Goal: Task Accomplishment & Management: Use online tool/utility

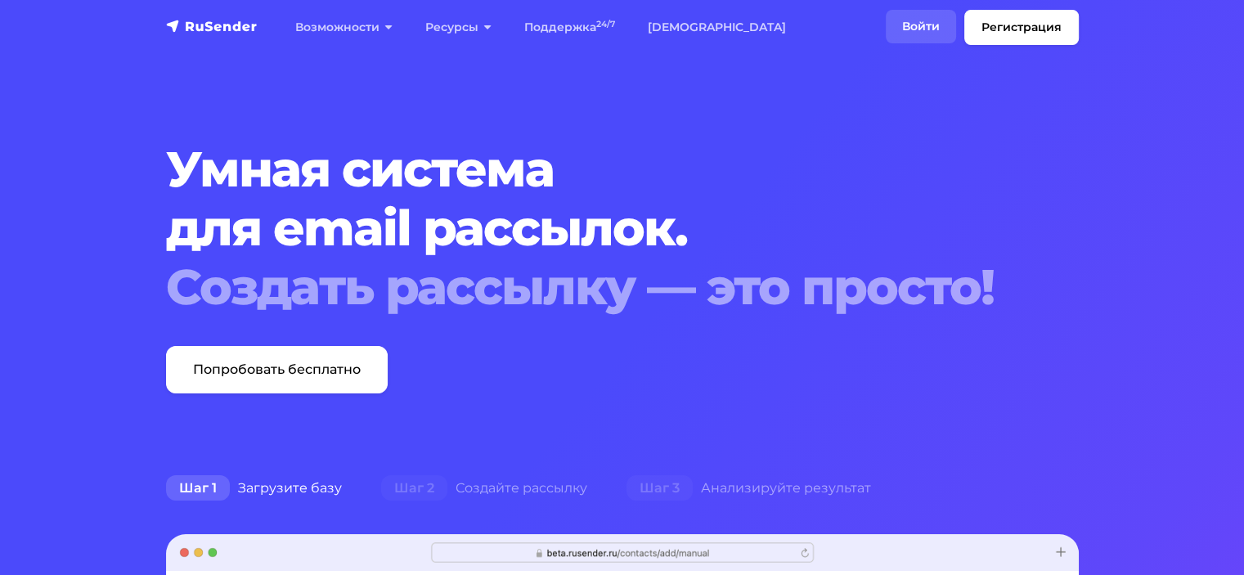
click at [944, 21] on link "Войти" at bounding box center [921, 27] width 70 height 34
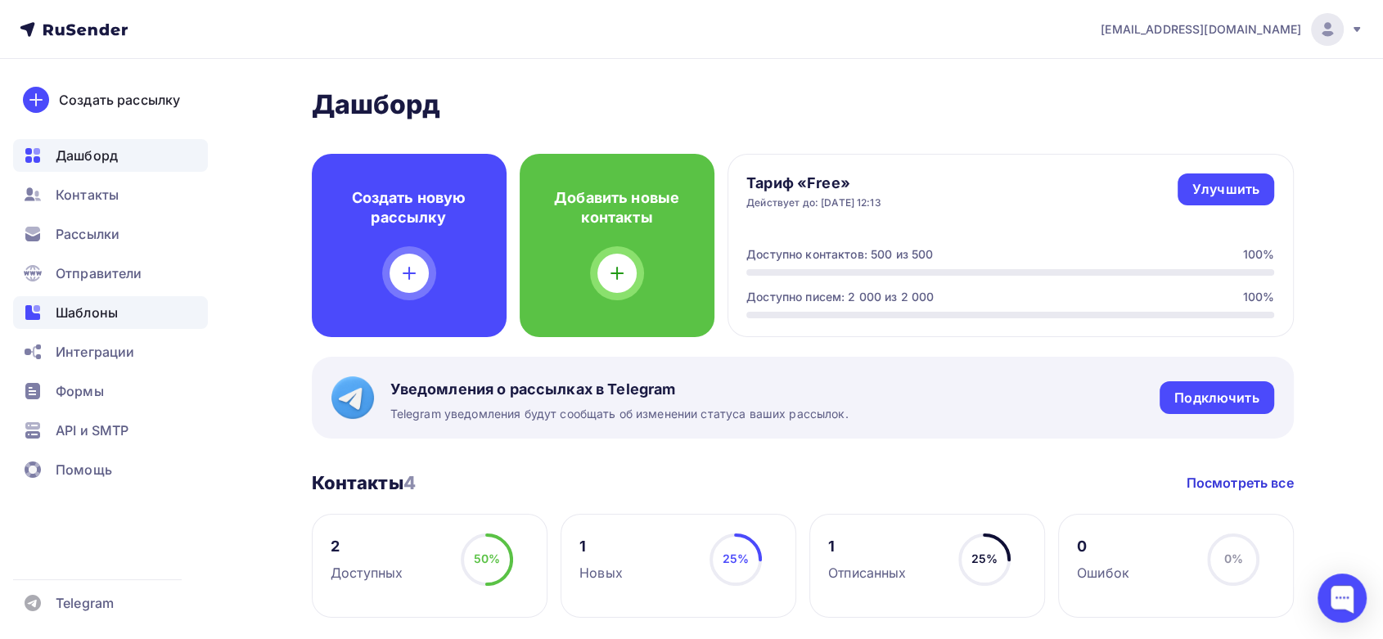
click at [81, 319] on span "Шаблоны" at bounding box center [87, 313] width 62 height 20
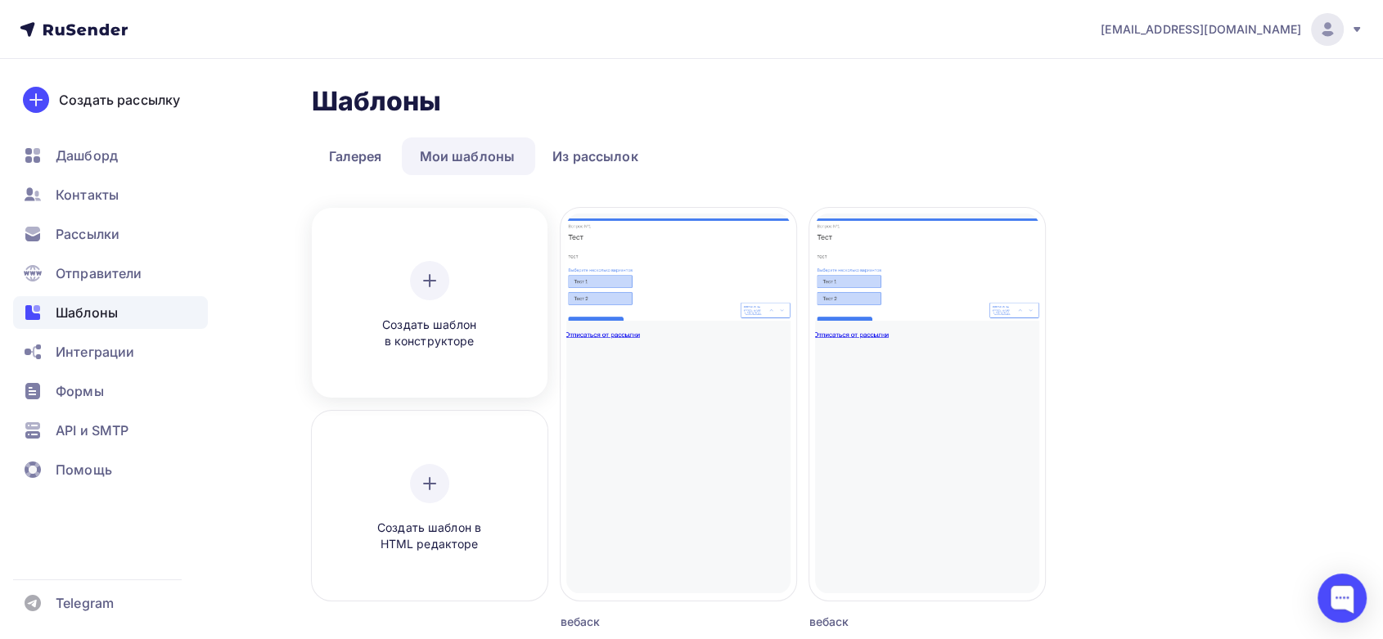
click at [399, 311] on div "Создать шаблон в конструкторе" at bounding box center [429, 305] width 155 height 89
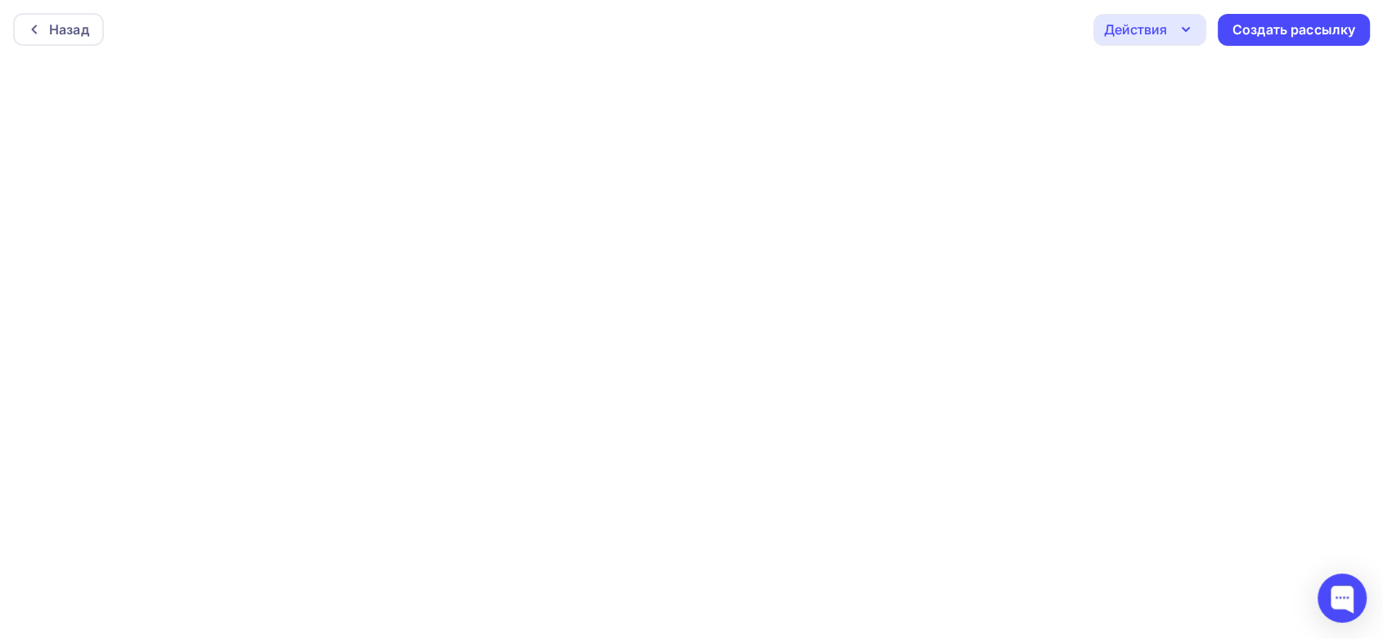
click at [900, 36] on div "Назад Действия Отправить тестовое письмо Предпросмотр Сохранить в Мои шаблоны В…" at bounding box center [691, 29] width 1383 height 59
click at [52, 30] on div "Назад" at bounding box center [69, 30] width 40 height 20
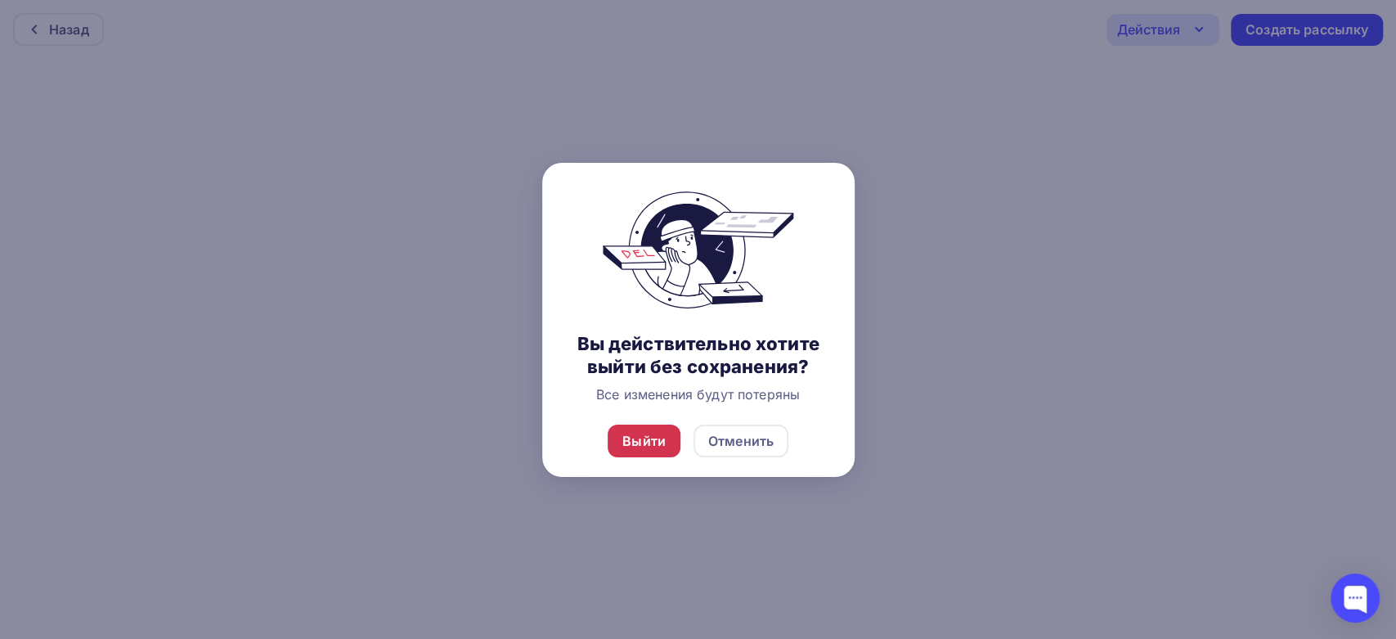
click at [648, 443] on div "Выйти" at bounding box center [644, 441] width 43 height 20
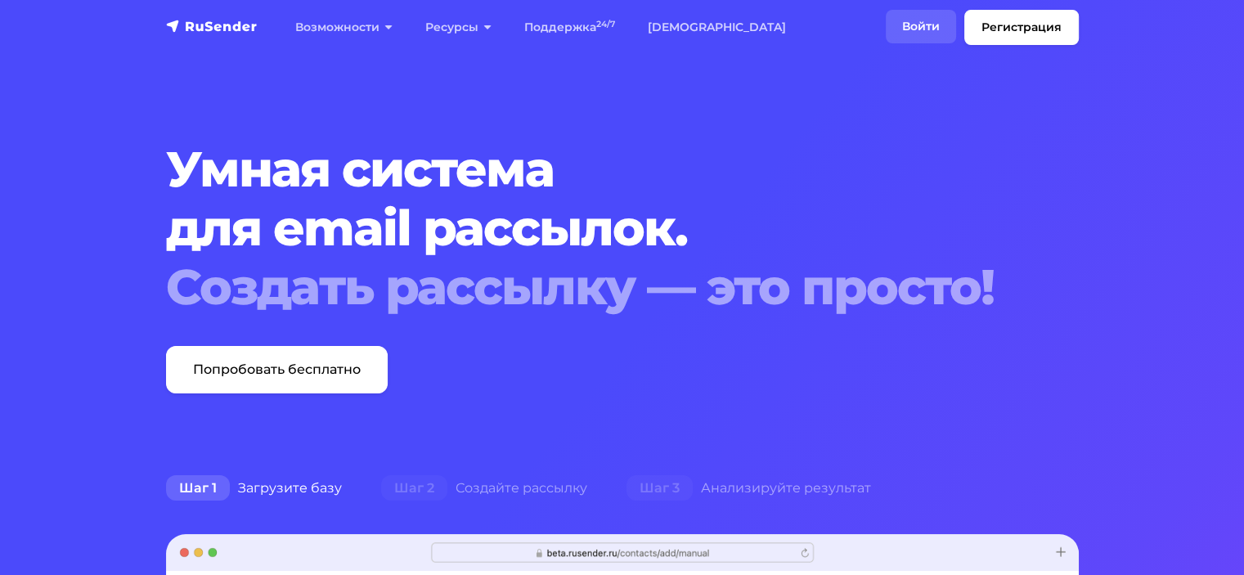
click at [903, 25] on link "Войти" at bounding box center [921, 27] width 70 height 34
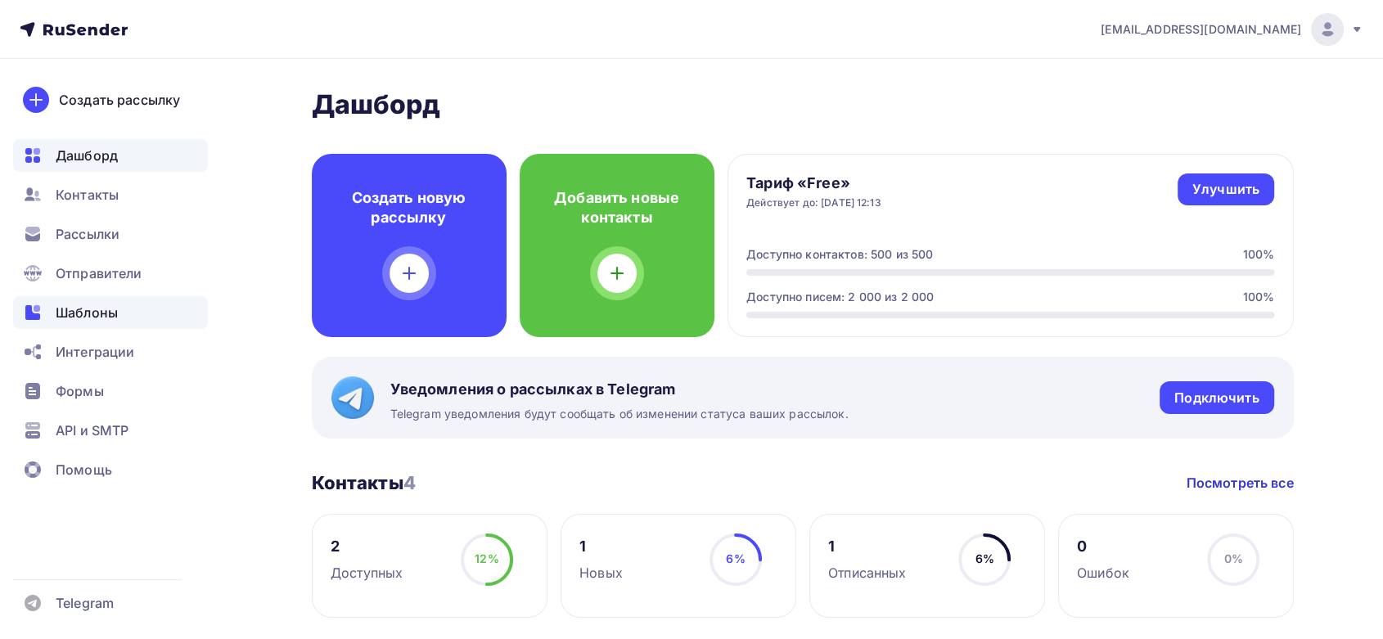
click at [98, 310] on span "Шаблоны" at bounding box center [87, 313] width 62 height 20
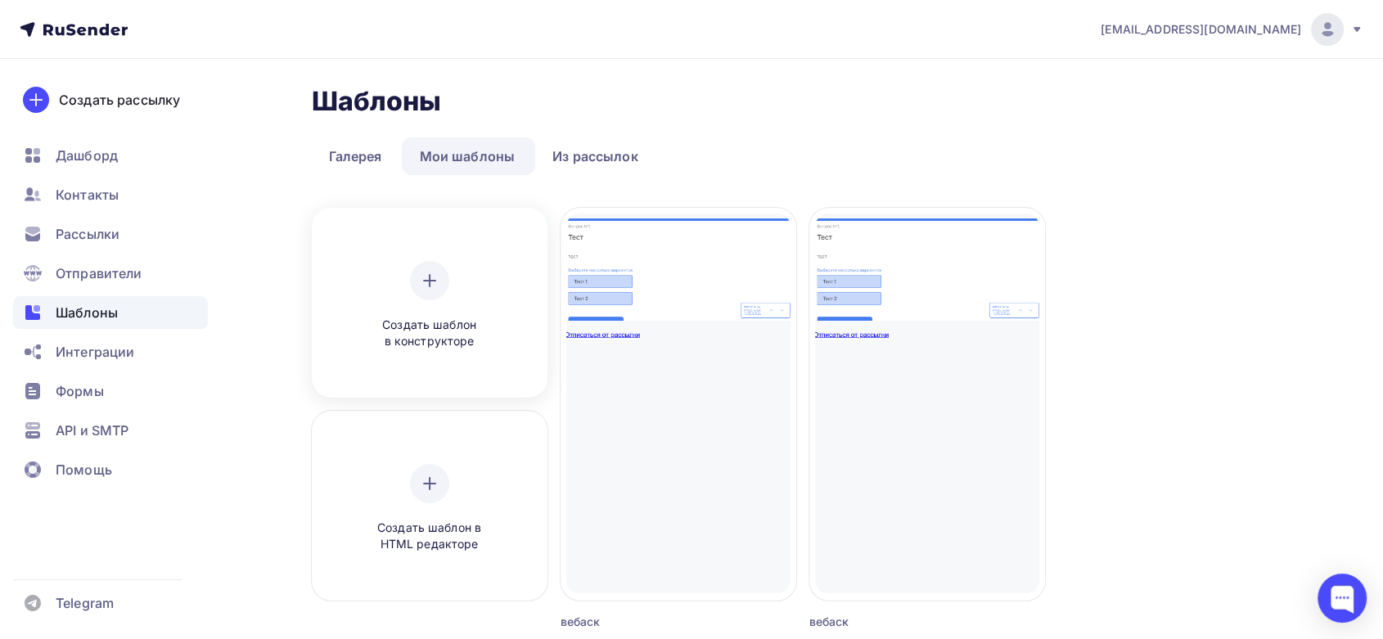
click at [440, 224] on div "Создать шаблон в конструкторе" at bounding box center [429, 305] width 224 height 183
